Goal: Task Accomplishment & Management: Use online tool/utility

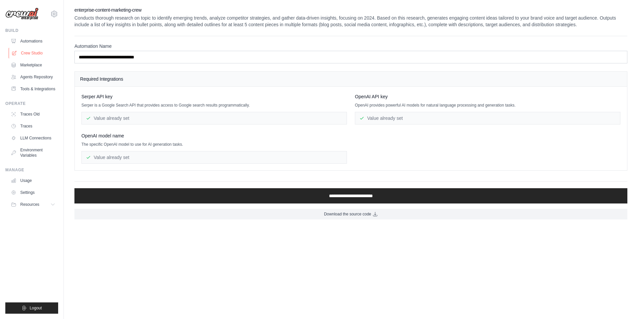
click at [31, 54] on link "Crew Studio" at bounding box center [34, 53] width 50 height 11
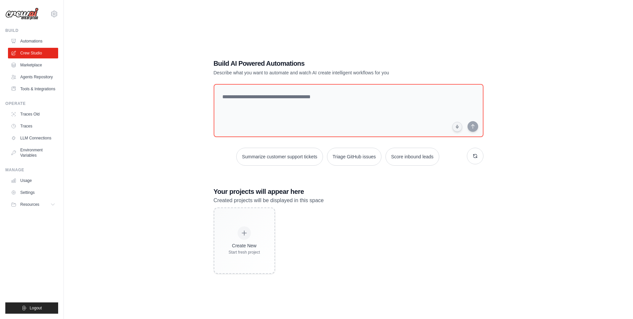
click at [38, 35] on div "Build Automations Crew Studio Marketplace Agents Repository" at bounding box center [31, 61] width 53 height 66
click at [38, 40] on link "Automations" at bounding box center [34, 41] width 50 height 11
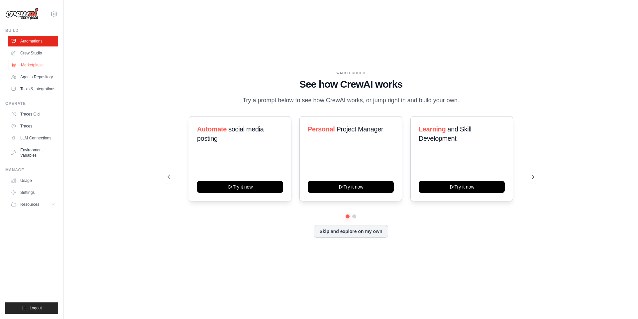
click at [37, 68] on link "Marketplace" at bounding box center [34, 65] width 50 height 11
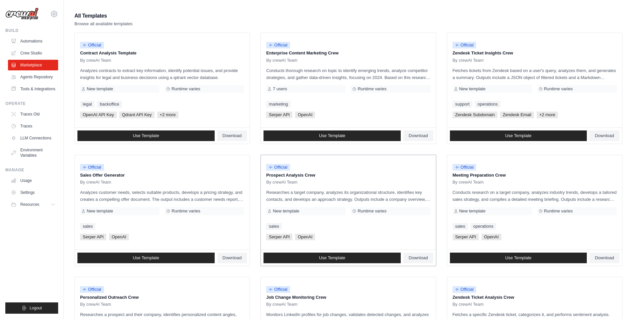
scroll to position [55, 0]
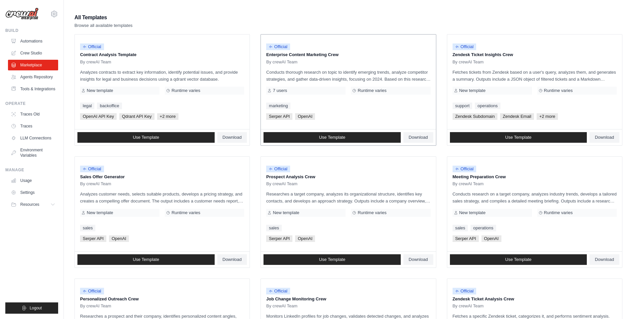
click at [321, 56] on p "Enterprise Content Marketing Crew" at bounding box center [348, 54] width 164 height 7
